Goal: Navigation & Orientation: Find specific page/section

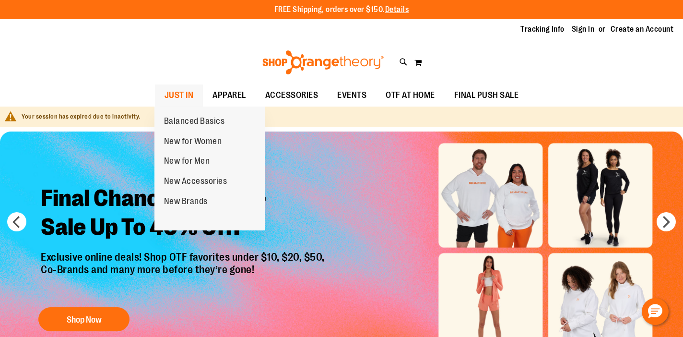
click at [191, 93] on span "JUST IN" at bounding box center [179, 95] width 29 height 22
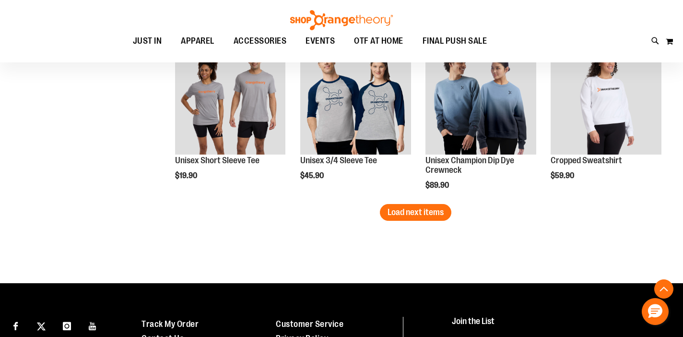
scroll to position [1499, 0]
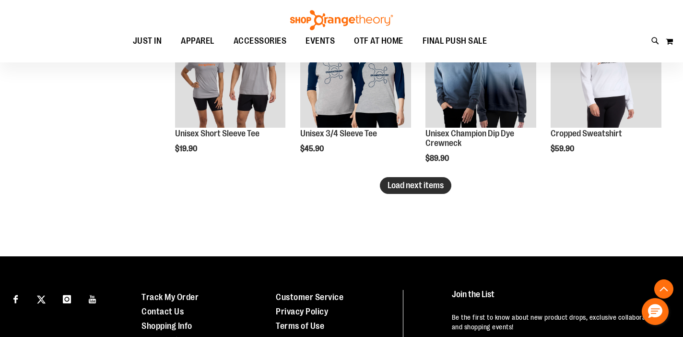
click at [397, 182] on span "Load next items" at bounding box center [416, 185] width 56 height 10
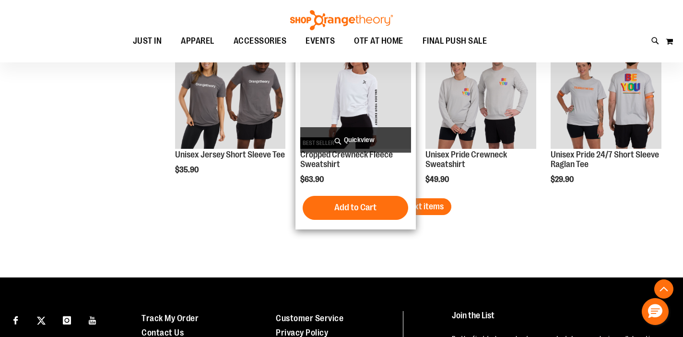
scroll to position [1974, 0]
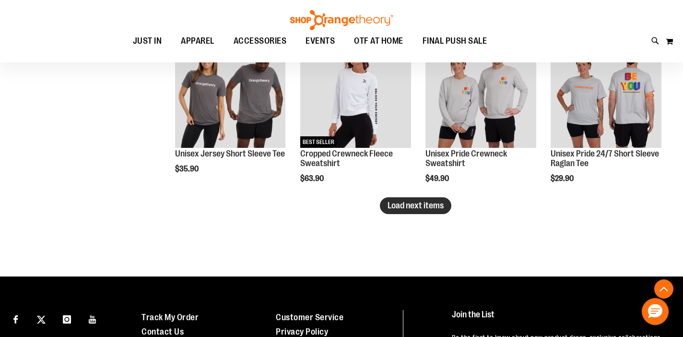
click at [393, 209] on span "Load next items" at bounding box center [416, 206] width 56 height 10
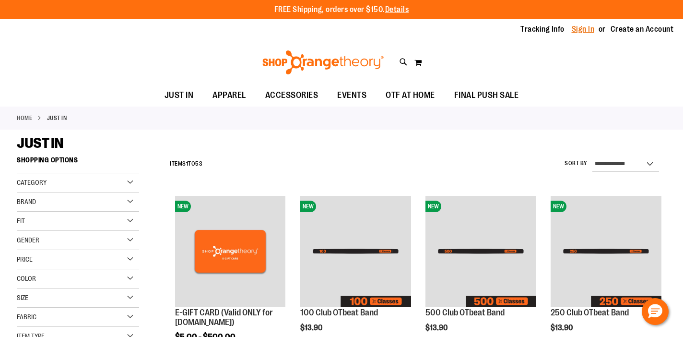
click at [589, 30] on link "Sign In" at bounding box center [583, 29] width 23 height 11
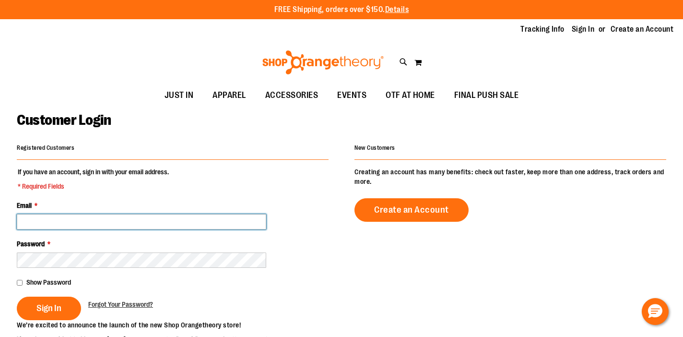
type input "**********"
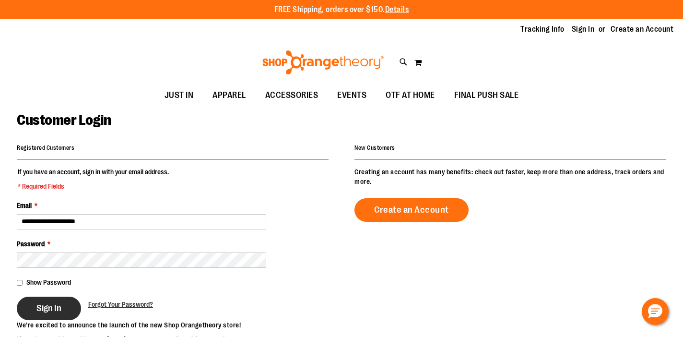
click at [32, 308] on button "Sign In" at bounding box center [49, 309] width 64 height 24
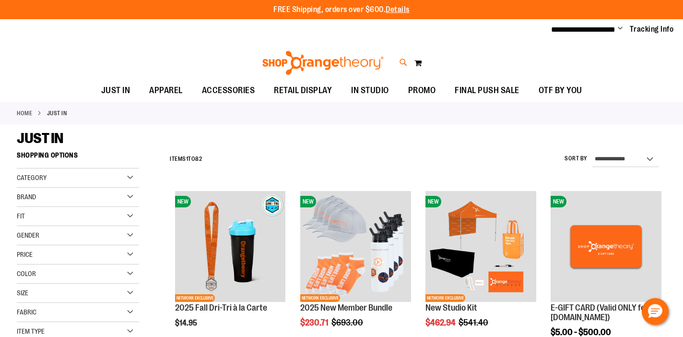
click at [404, 61] on icon at bounding box center [404, 62] width 8 height 11
type input "*********"
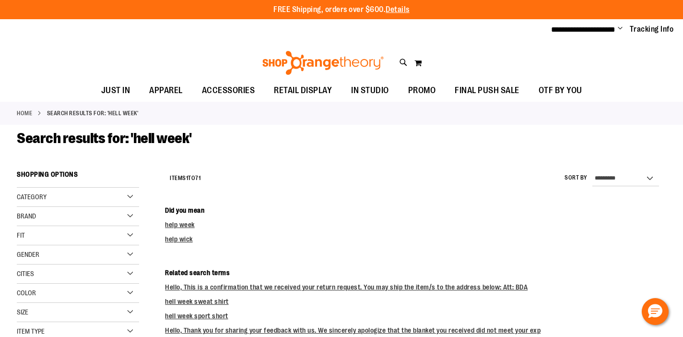
click at [41, 200] on span "Category" at bounding box center [32, 197] width 30 height 8
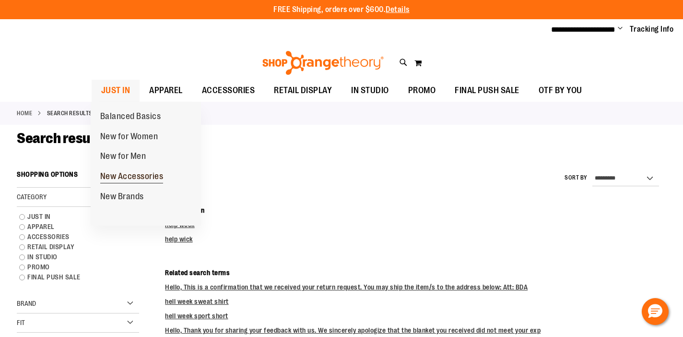
click at [120, 175] on span "New Accessories" at bounding box center [131, 177] width 63 height 12
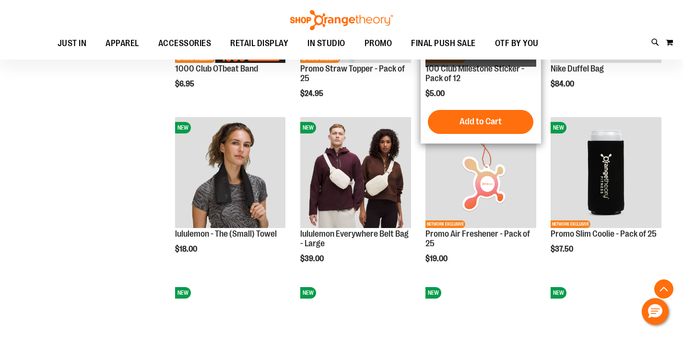
scroll to position [566, 0]
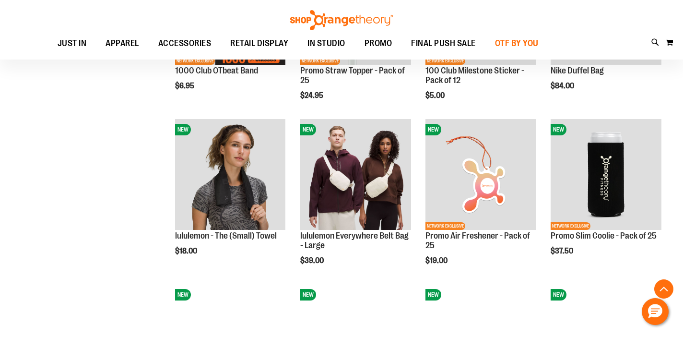
click at [515, 42] on span "OTF BY YOU" at bounding box center [517, 44] width 44 height 22
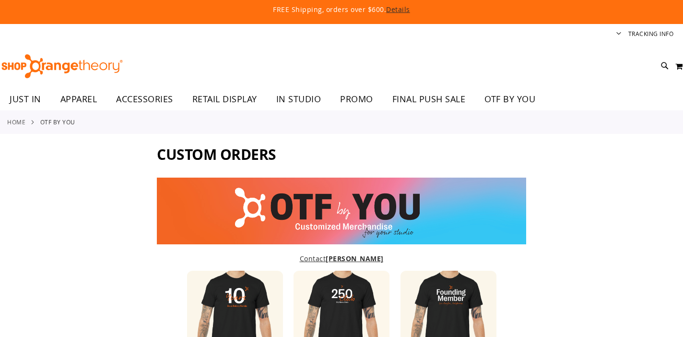
type input "******"
type input "*****"
type input "**********"
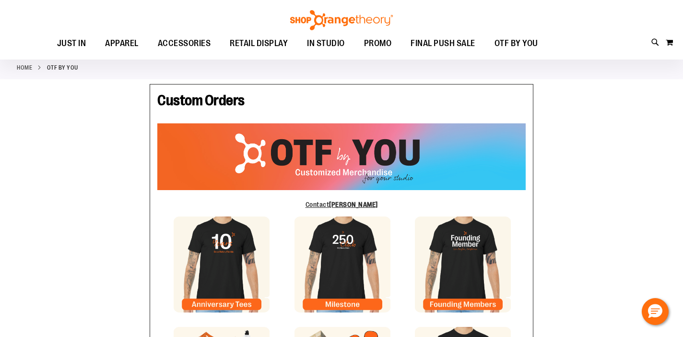
scroll to position [20, 0]
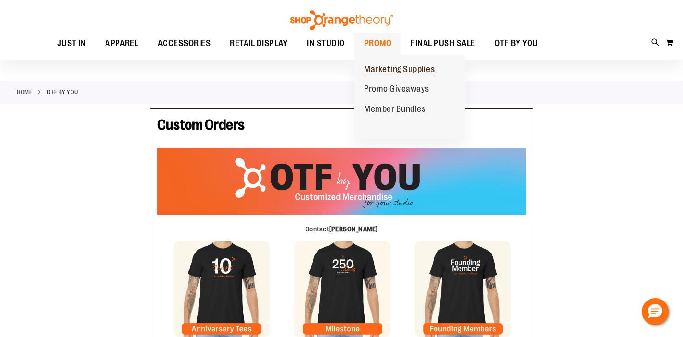
click at [369, 69] on span "Marketing Supplies" at bounding box center [399, 70] width 71 height 12
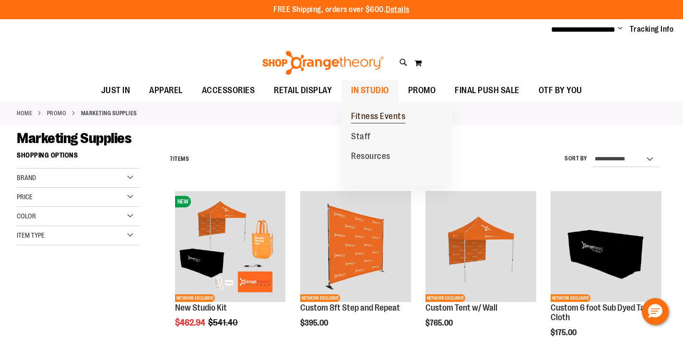
click at [371, 119] on span "Fitness Events" at bounding box center [378, 117] width 54 height 12
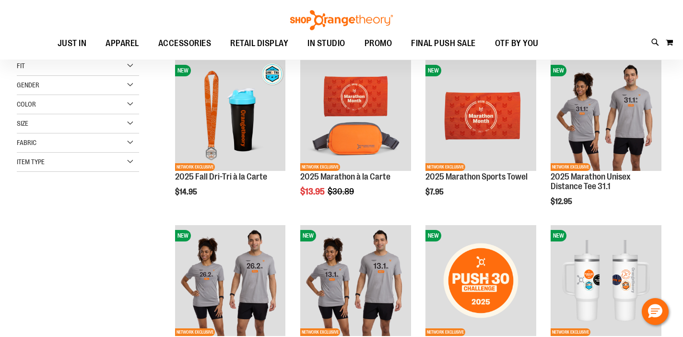
scroll to position [84, 0]
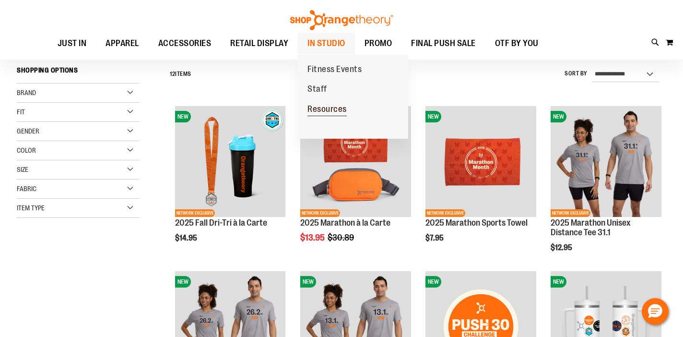
click at [313, 106] on span "Resources" at bounding box center [327, 110] width 39 height 12
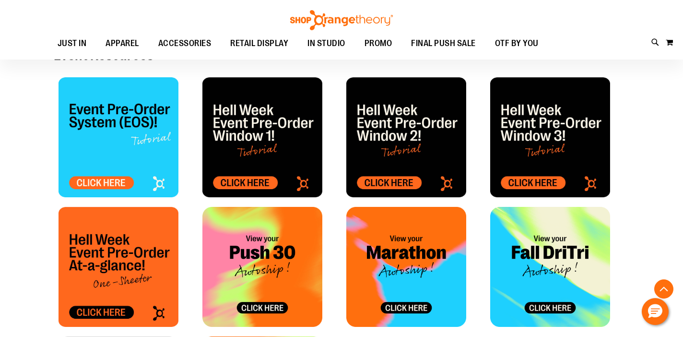
scroll to position [397, 0]
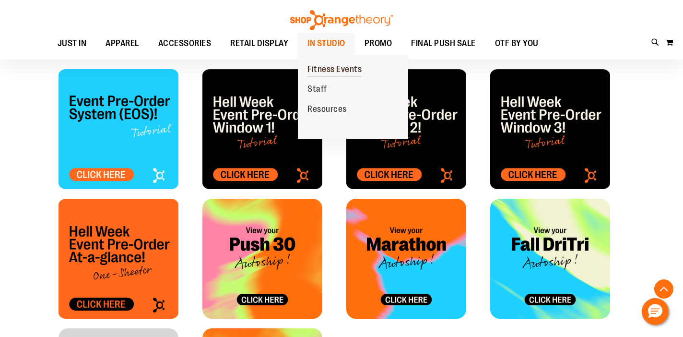
click at [320, 67] on span "Fitness Events" at bounding box center [335, 70] width 54 height 12
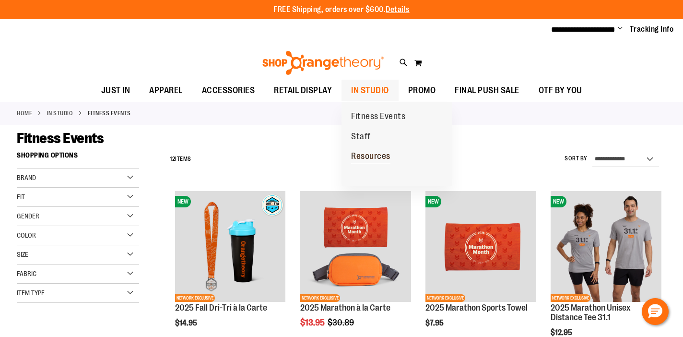
click at [363, 154] on span "Resources" at bounding box center [370, 157] width 39 height 12
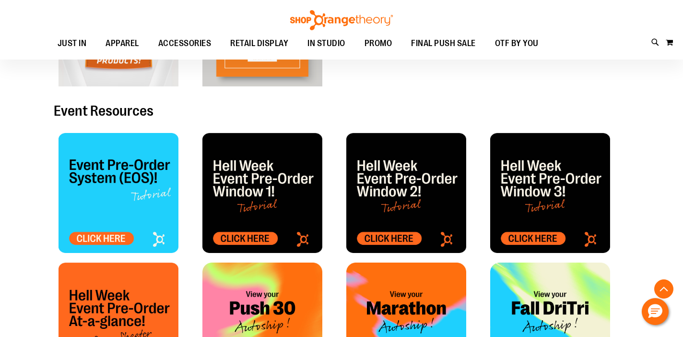
scroll to position [334, 0]
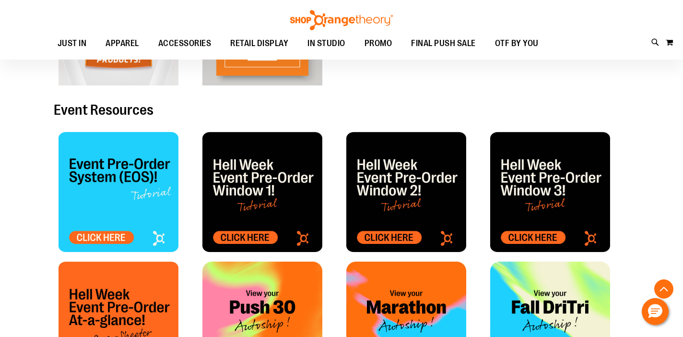
click at [246, 239] on img at bounding box center [263, 192] width 120 height 120
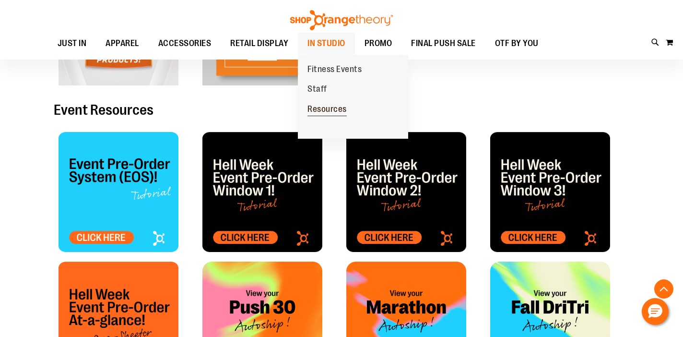
click at [326, 107] on span "Resources" at bounding box center [327, 110] width 39 height 12
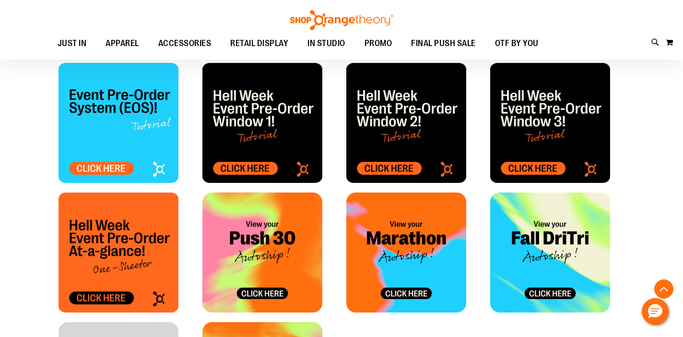
scroll to position [405, 0]
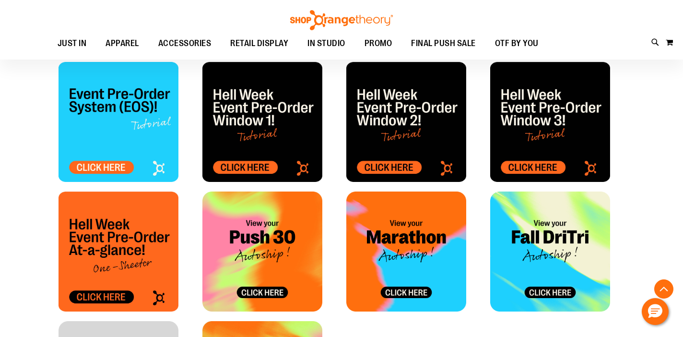
click at [143, 260] on img at bounding box center [119, 251] width 120 height 120
click at [266, 164] on img at bounding box center [263, 122] width 120 height 120
